Goal: Task Accomplishment & Management: Complete application form

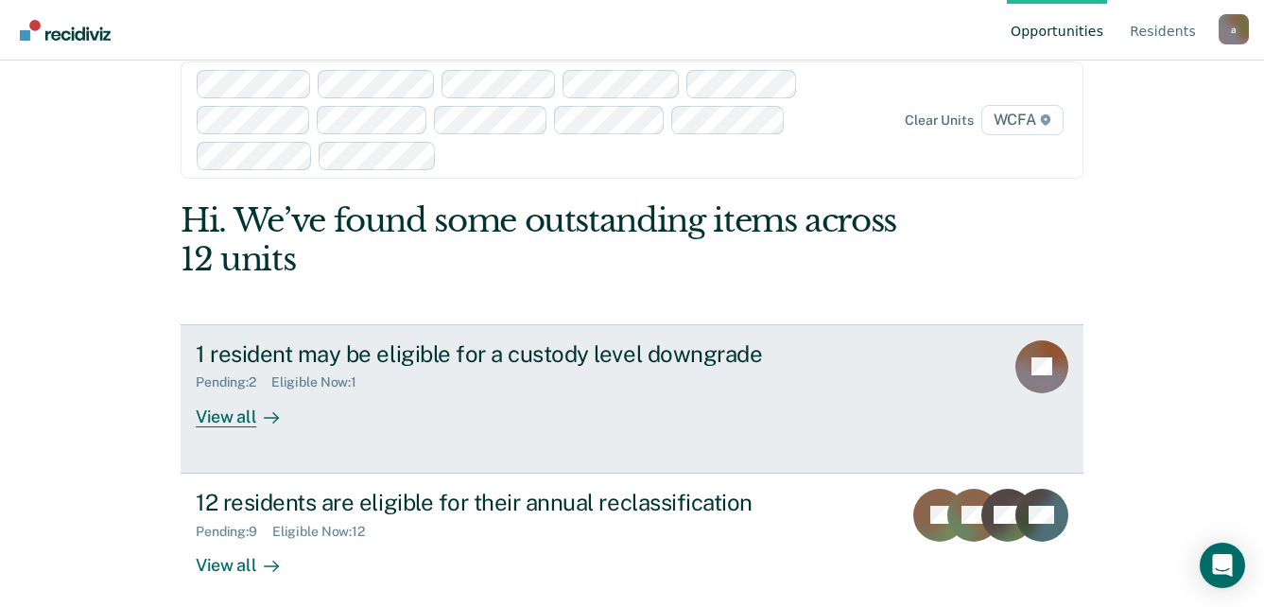
scroll to position [44, 0]
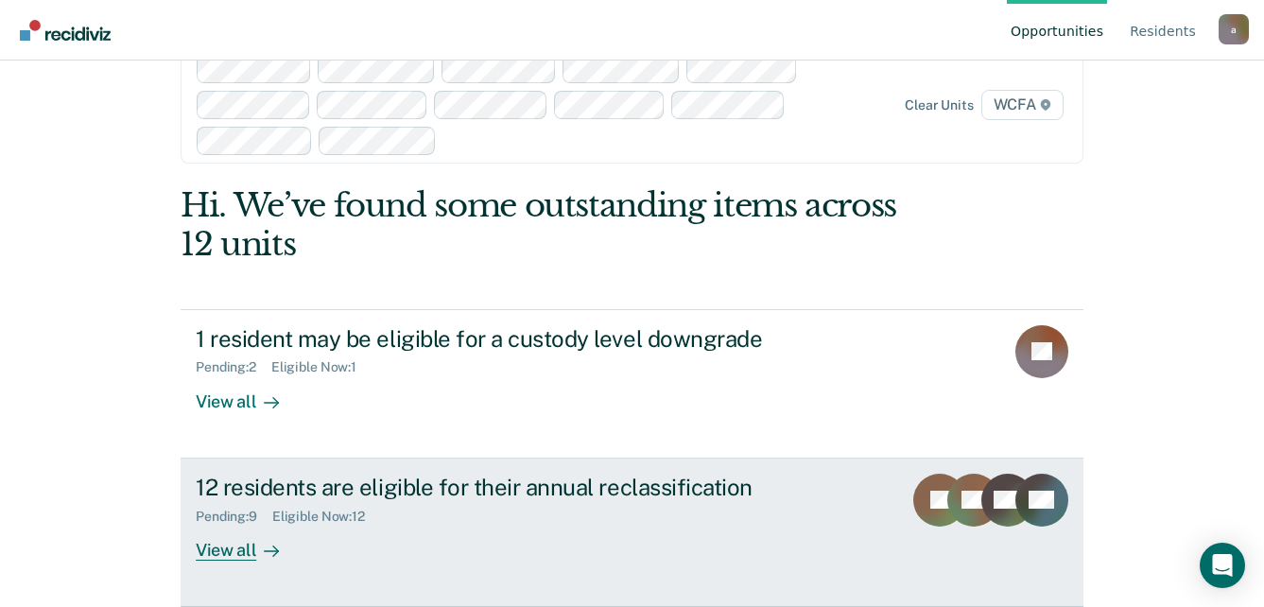
click at [241, 554] on div "View all" at bounding box center [249, 542] width 106 height 37
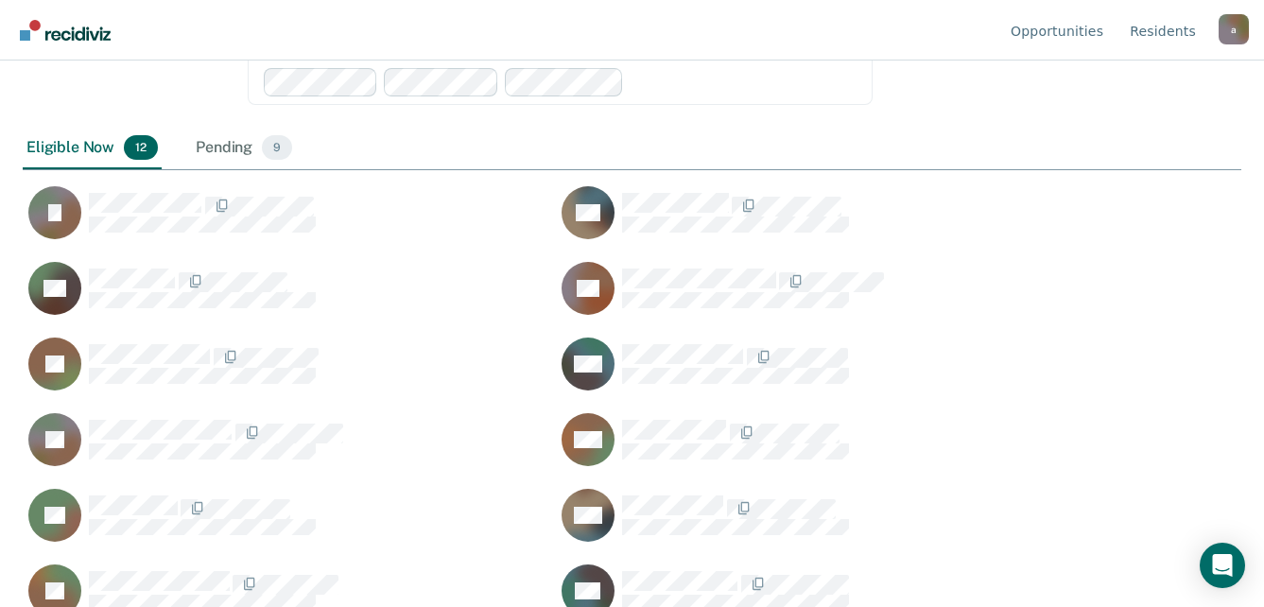
scroll to position [316, 0]
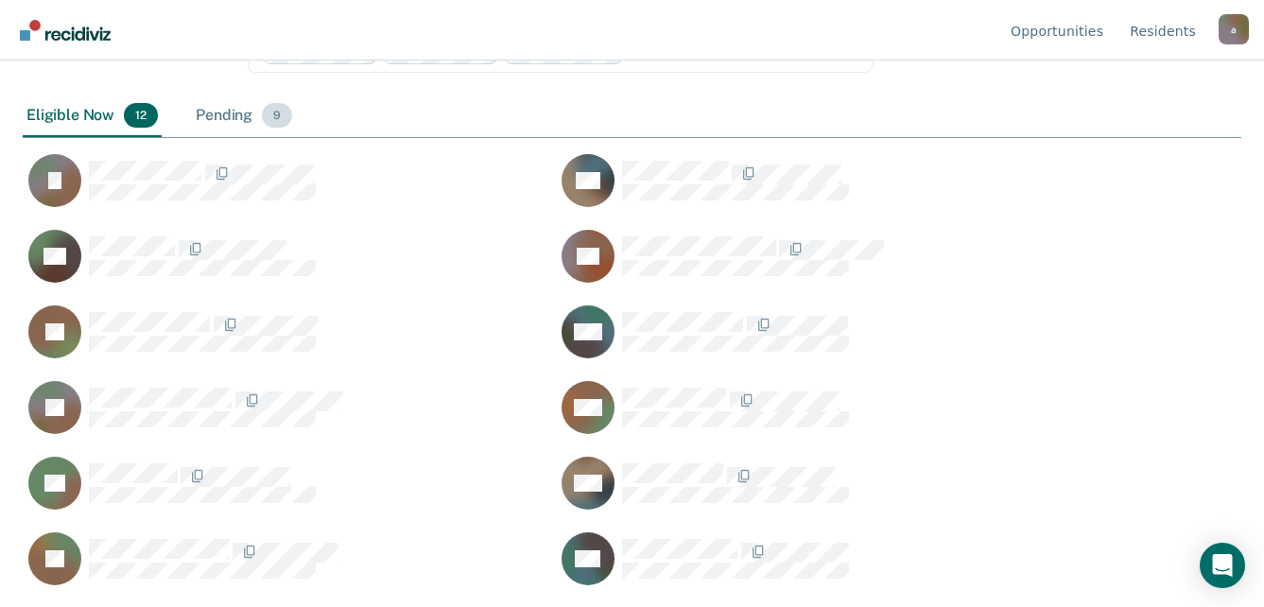
click at [234, 115] on div "Pending 9" at bounding box center [244, 117] width 104 height 42
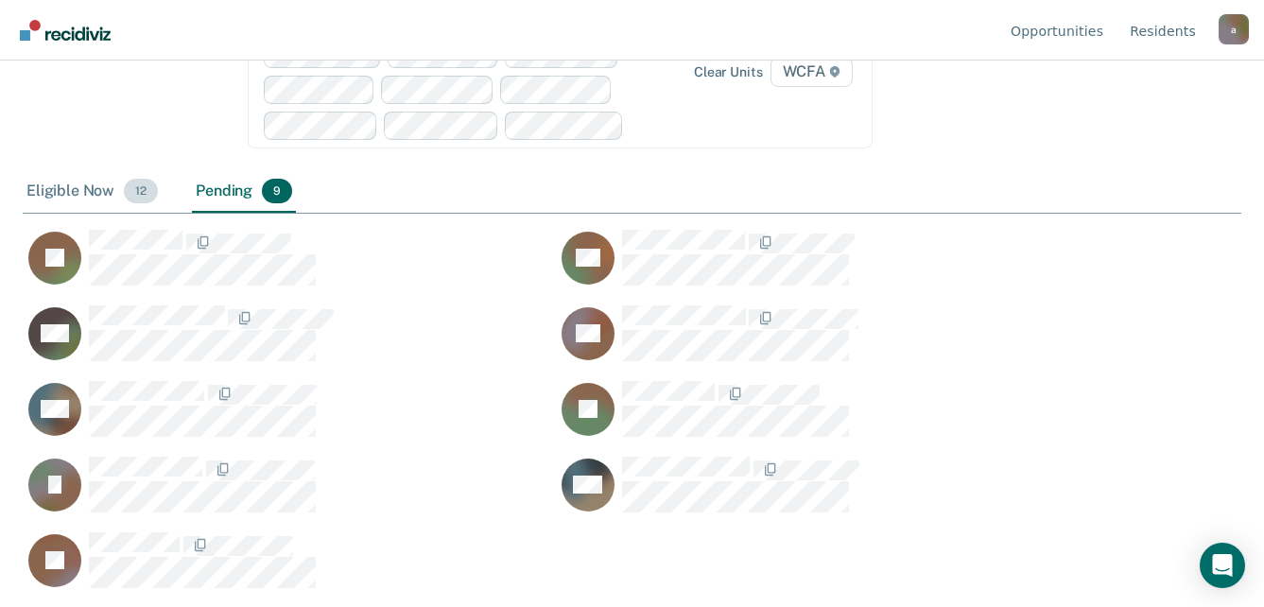
click at [92, 193] on div "Eligible Now 12" at bounding box center [92, 192] width 139 height 42
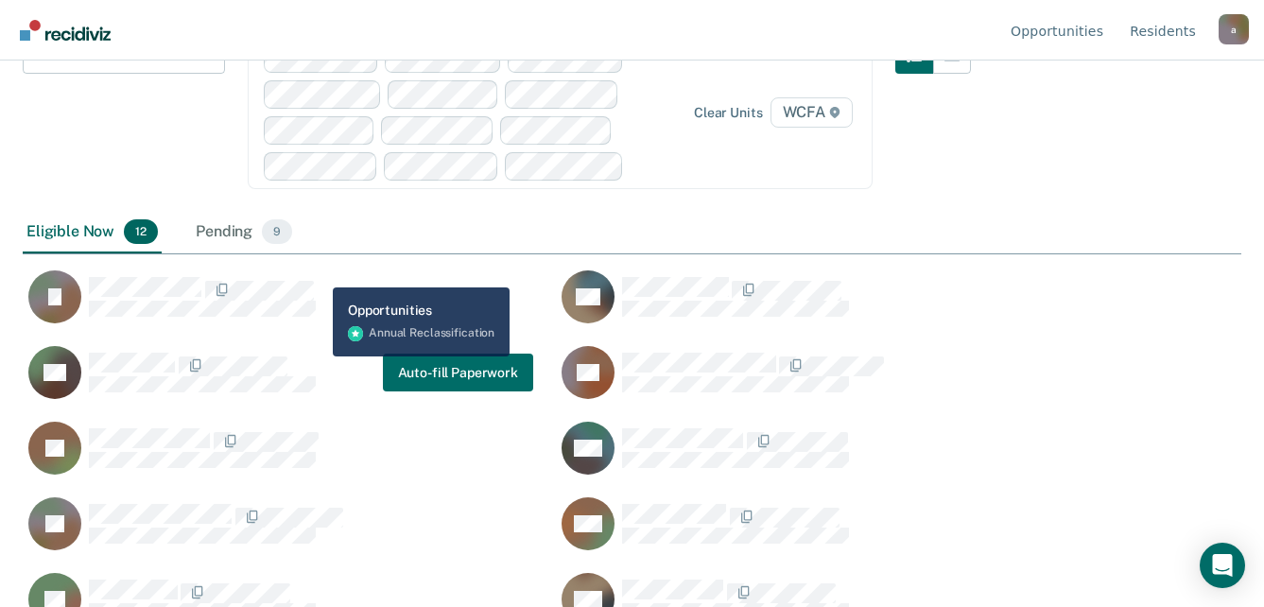
scroll to position [32, 0]
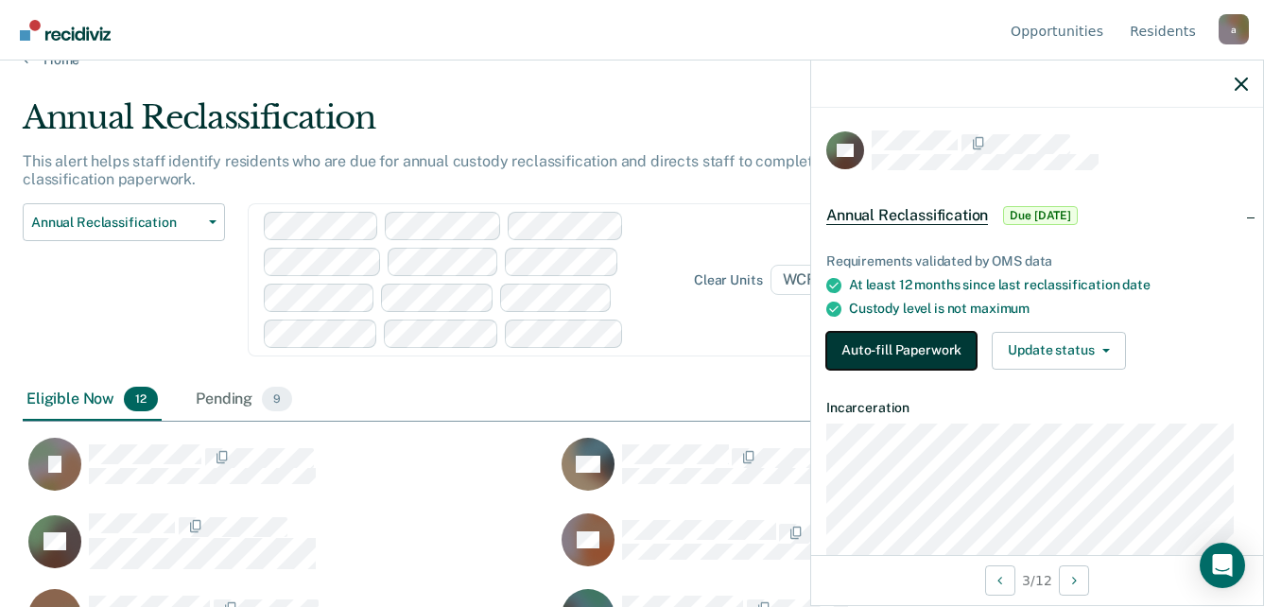
click at [917, 347] on button "Auto-fill Paperwork" at bounding box center [902, 351] width 150 height 38
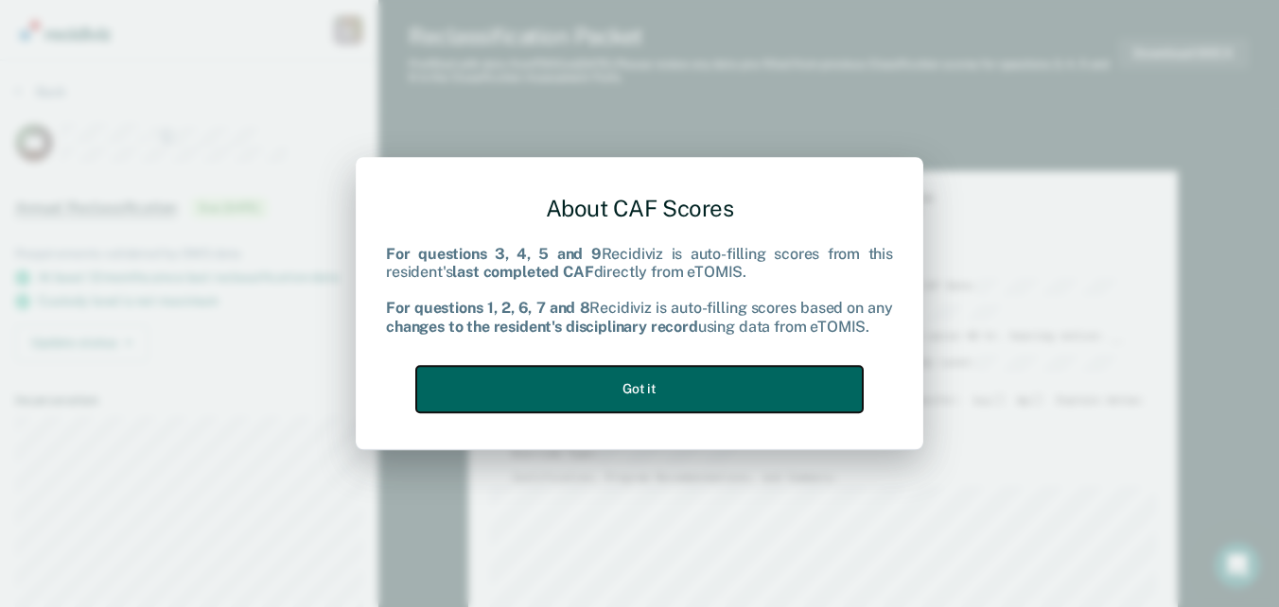
click at [608, 392] on button "Got it" at bounding box center [639, 389] width 446 height 46
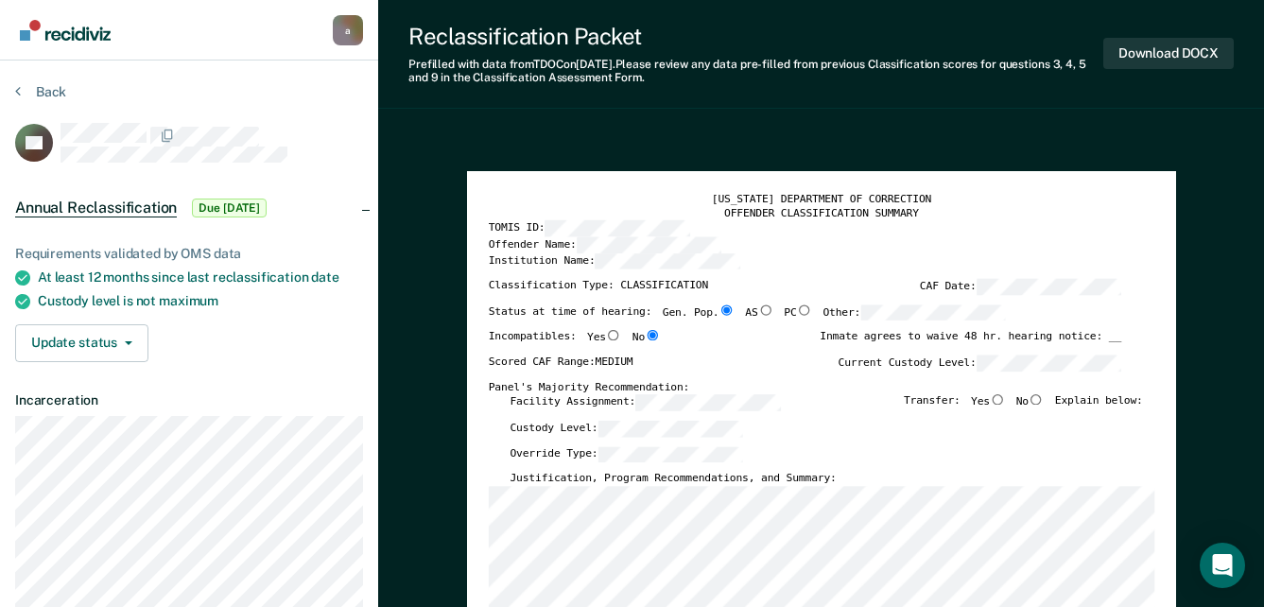
click at [1044, 398] on input "No" at bounding box center [1036, 399] width 15 height 10
type textarea "x"
radio input "true"
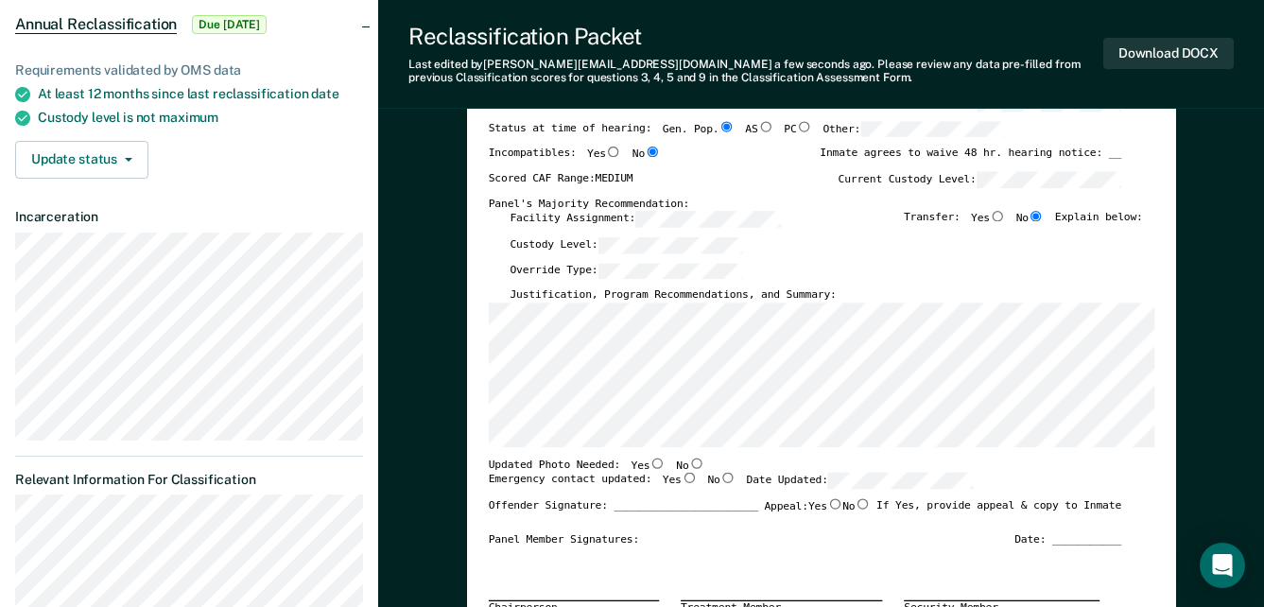
scroll to position [189, 0]
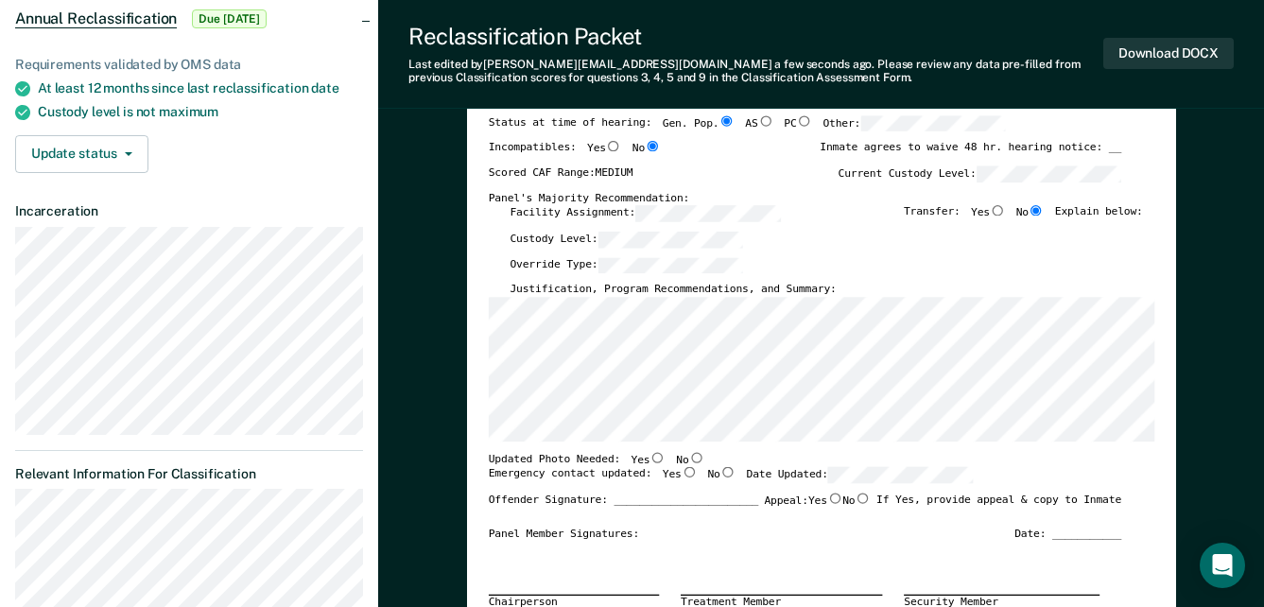
click at [650, 457] on input "Yes" at bounding box center [657, 457] width 15 height 10
type textarea "x"
radio input "true"
click at [681, 471] on input "Yes" at bounding box center [688, 472] width 15 height 10
type textarea "x"
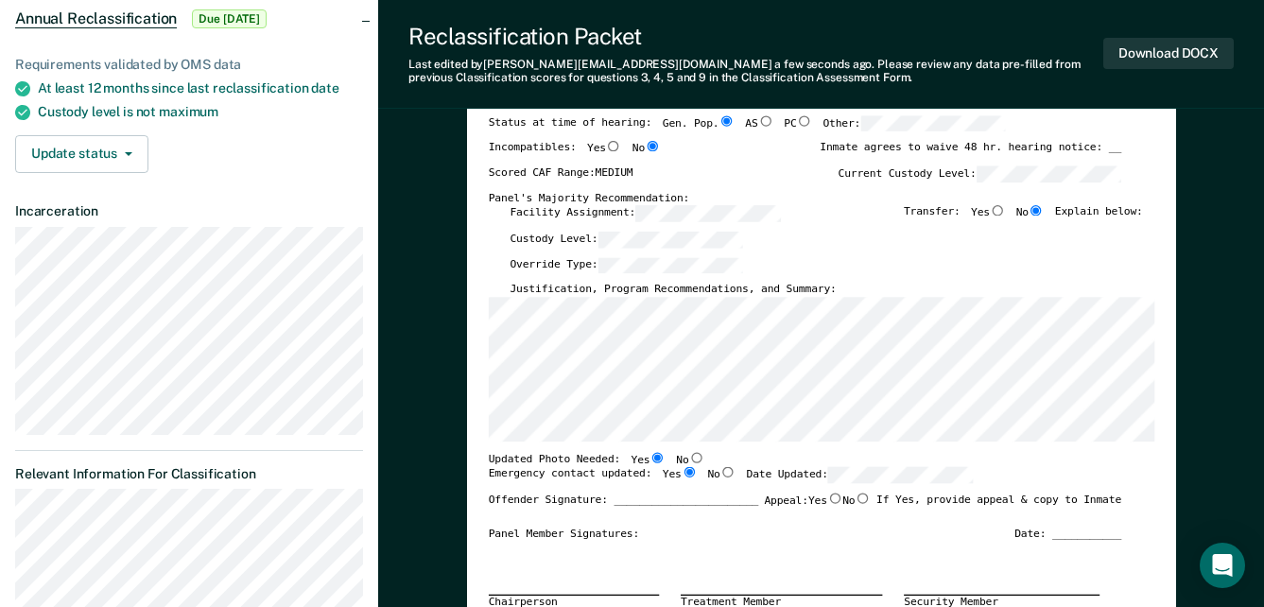
radio input "true"
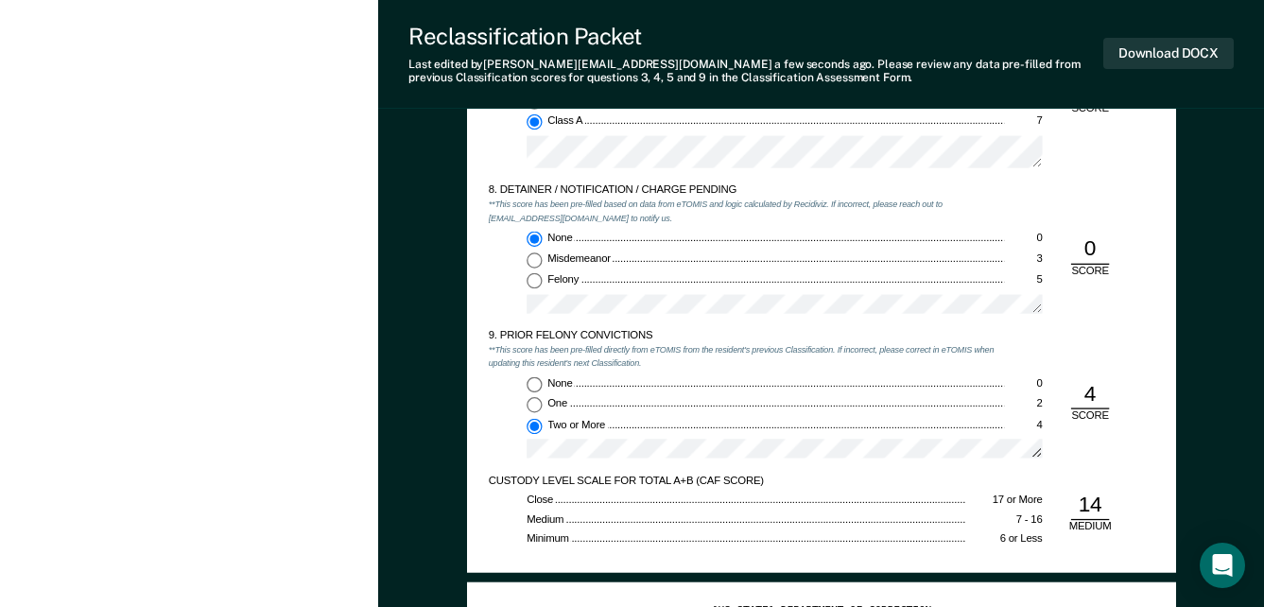
scroll to position [2554, 0]
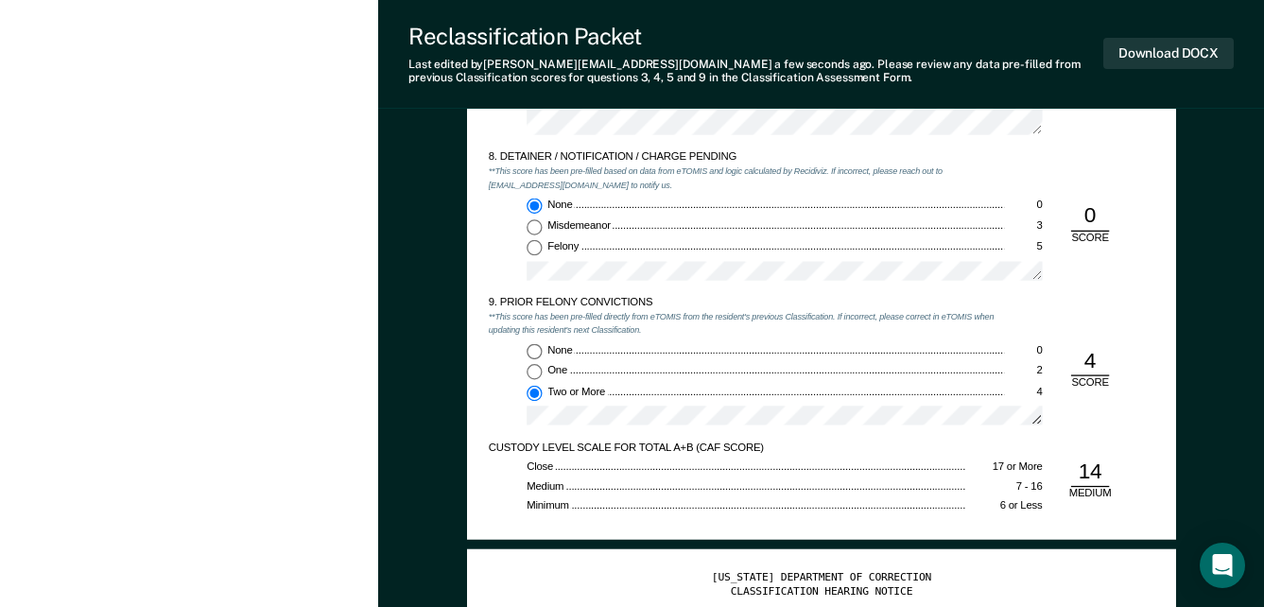
click at [534, 251] on input "Felony 5" at bounding box center [534, 247] width 15 height 15
type textarea "x"
radio input "false"
radio input "true"
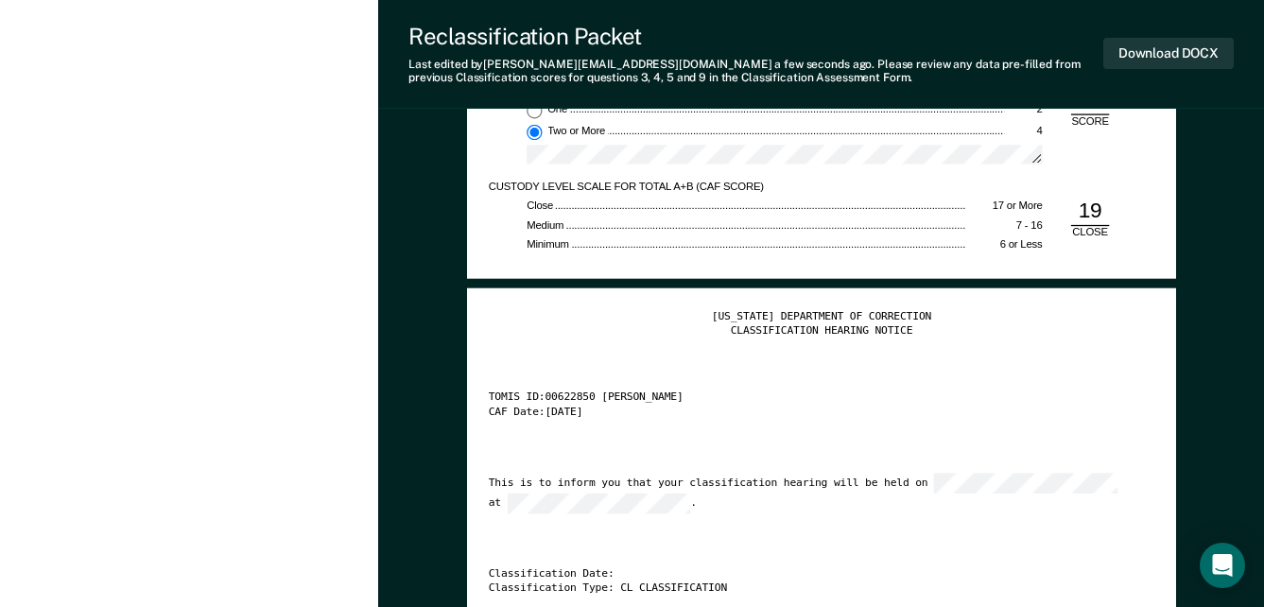
scroll to position [2648, 0]
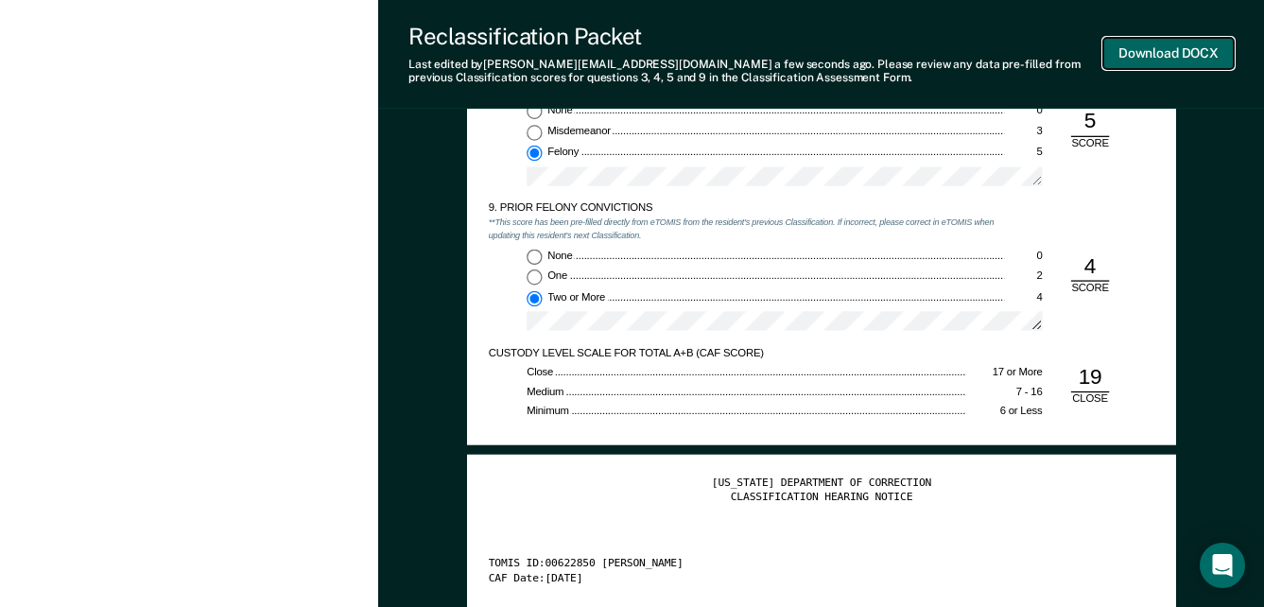
click at [1163, 50] on button "Download DOCX" at bounding box center [1169, 53] width 131 height 31
type textarea "x"
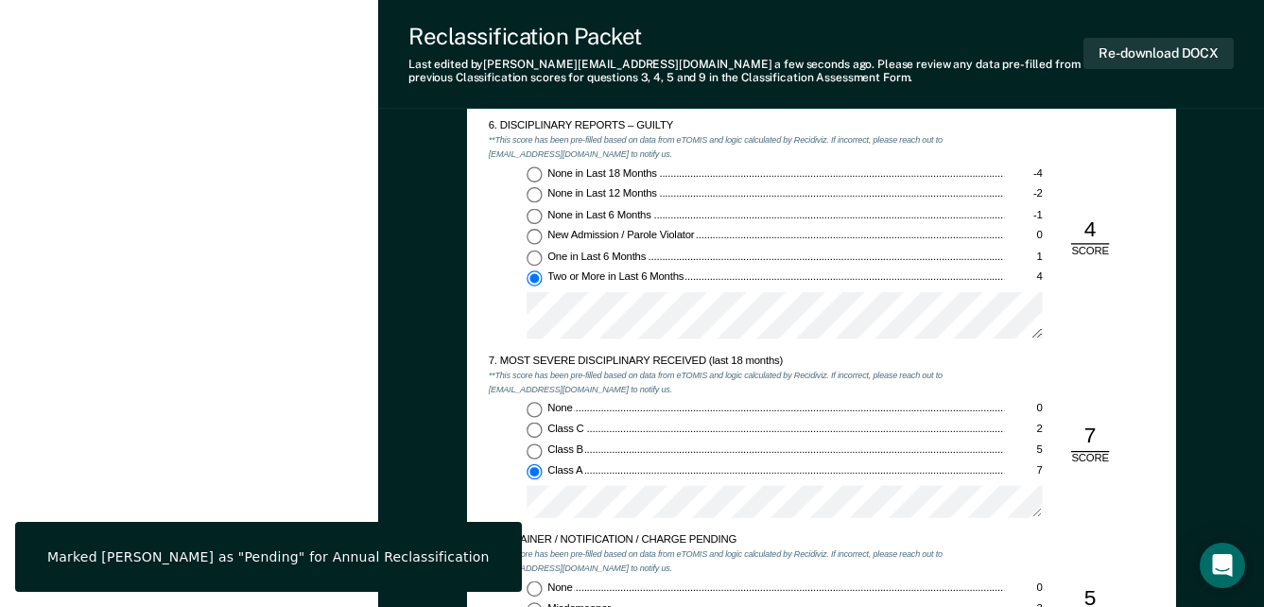
scroll to position [2081, 0]
